Goal: Information Seeking & Learning: Learn about a topic

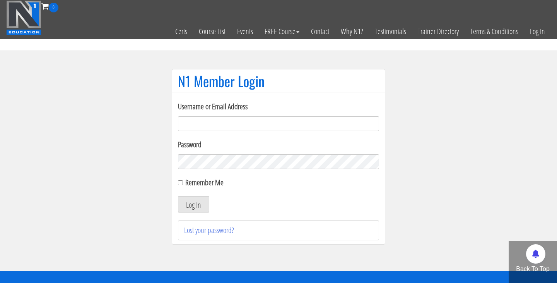
type input "cynthia.jimenez49@yahoo.com"
click at [202, 202] on button "Log In" at bounding box center [193, 204] width 31 height 16
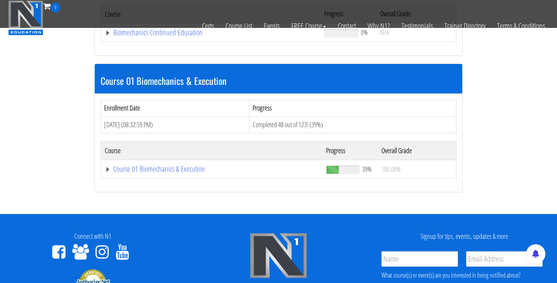
scroll to position [190, 0]
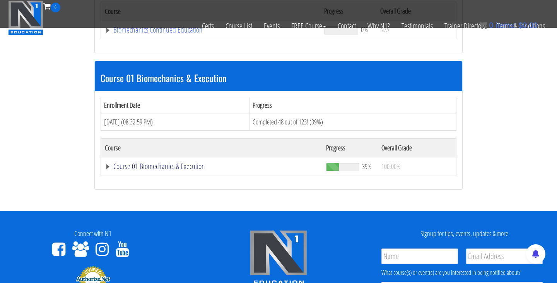
click at [162, 168] on link "Course 01 Biomechanics & Execution" at bounding box center [212, 166] width 214 height 8
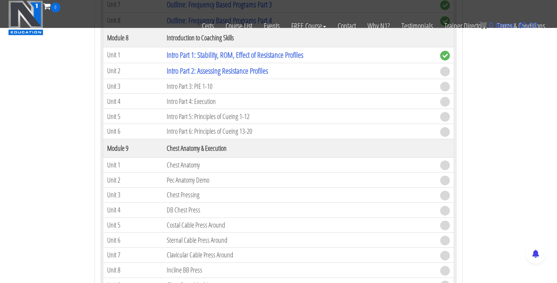
scroll to position [1230, 0]
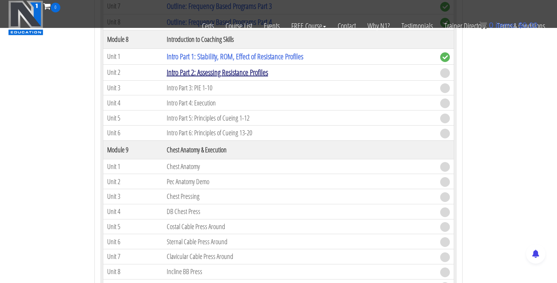
click at [237, 69] on link "Intro Part 2: Assessing Resistance Profiles" at bounding box center [217, 72] width 101 height 10
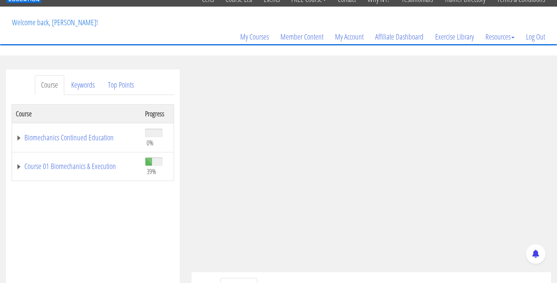
scroll to position [55, 0]
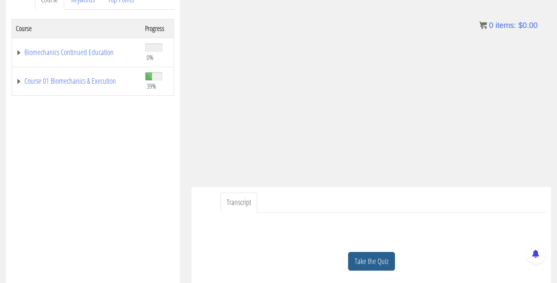
click at [380, 262] on link "Take the Quiz" at bounding box center [371, 261] width 47 height 19
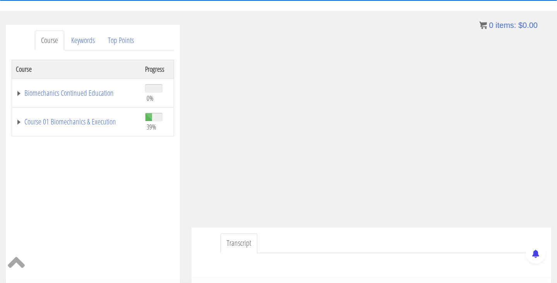
scroll to position [65, 0]
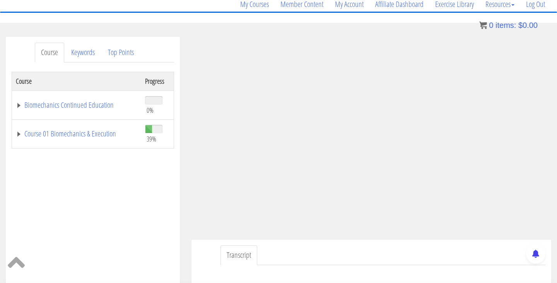
click at [384, 253] on ul "Transcript" at bounding box center [383, 255] width 325 height 20
click at [456, 252] on ul "Transcript" at bounding box center [383, 255] width 325 height 20
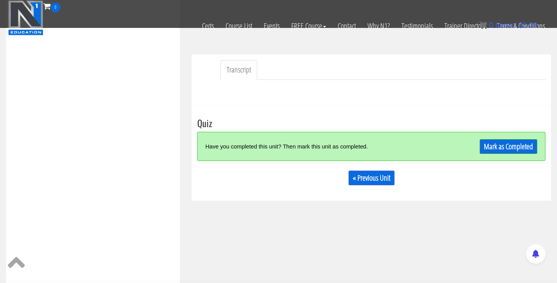
scroll to position [289, 0]
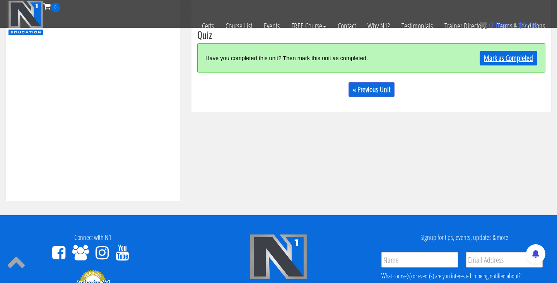
click at [490, 62] on link "Mark as Completed" at bounding box center [509, 58] width 58 height 15
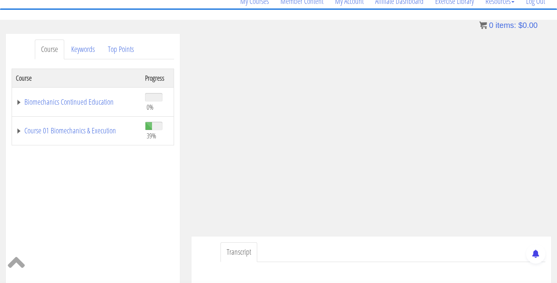
scroll to position [69, 0]
click at [392, 251] on ul "Transcript" at bounding box center [383, 251] width 325 height 20
click at [420, 240] on div "Transcript" at bounding box center [372, 260] width 360 height 50
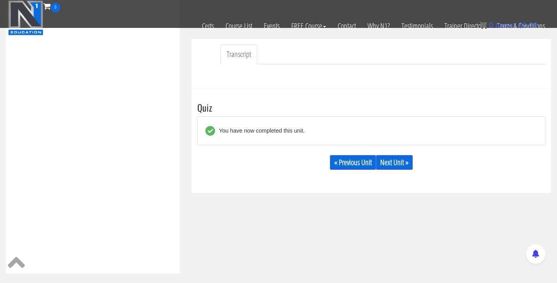
scroll to position [219, 0]
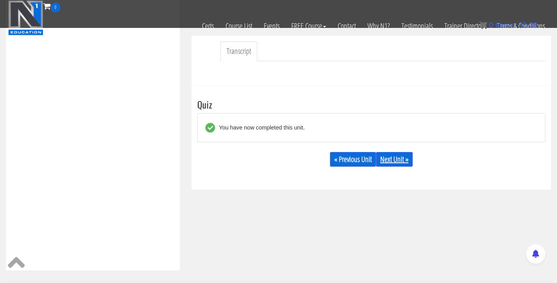
click at [406, 158] on link "Next Unit »" at bounding box center [394, 159] width 37 height 15
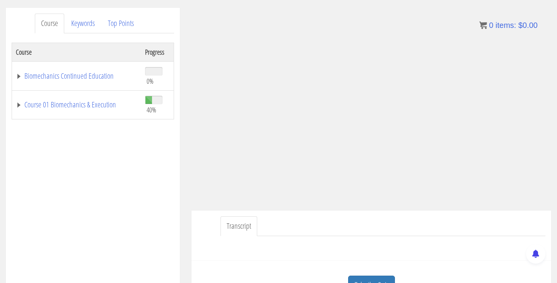
scroll to position [84, 0]
